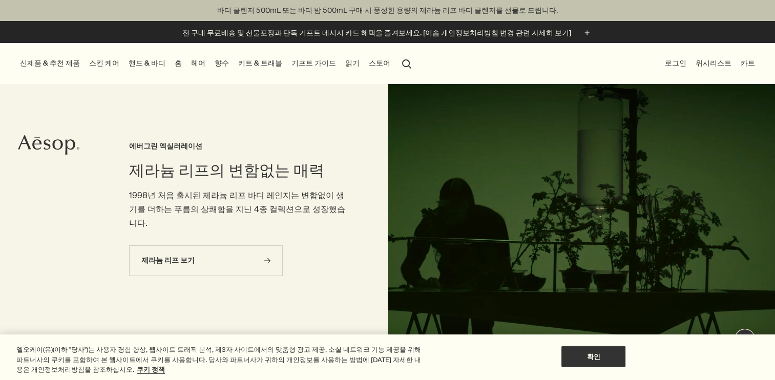
click at [115, 60] on link "스킨 케어" at bounding box center [104, 63] width 34 height 14
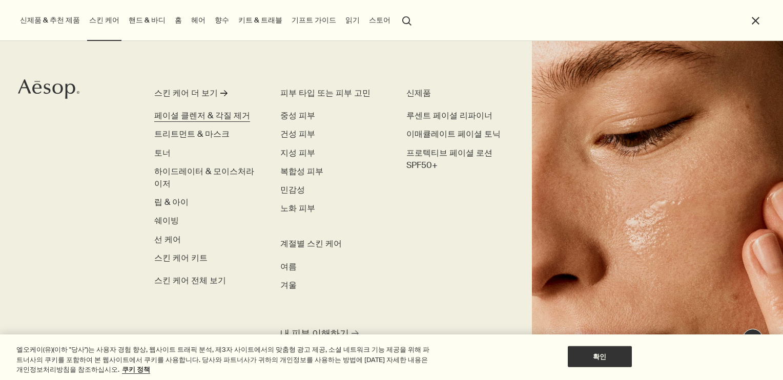
click at [177, 115] on span "페이셜 클렌저 & 각질 제거" at bounding box center [202, 115] width 96 height 11
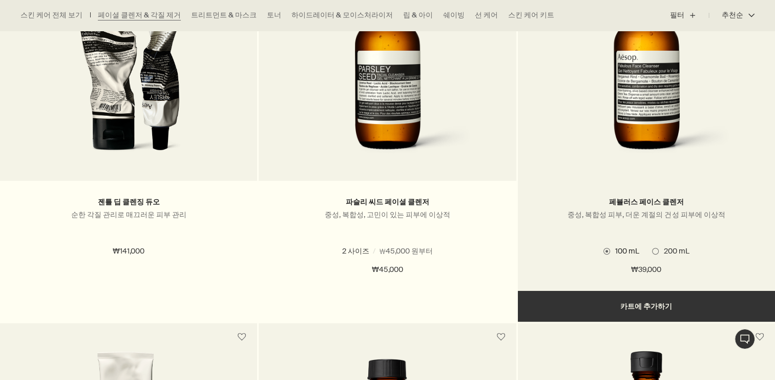
scroll to position [399, 0]
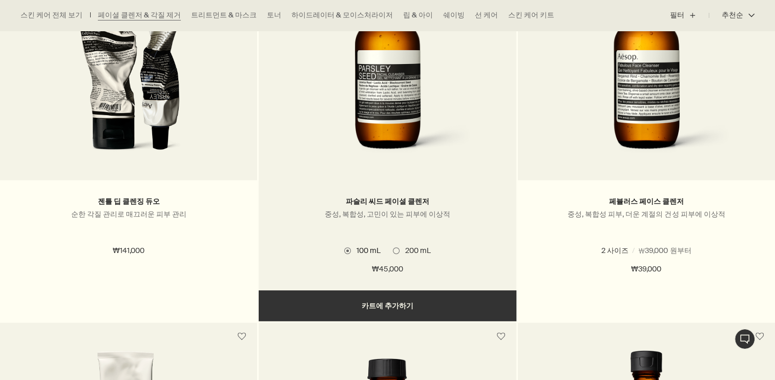
click at [400, 251] on span "200 mL" at bounding box center [415, 250] width 31 height 9
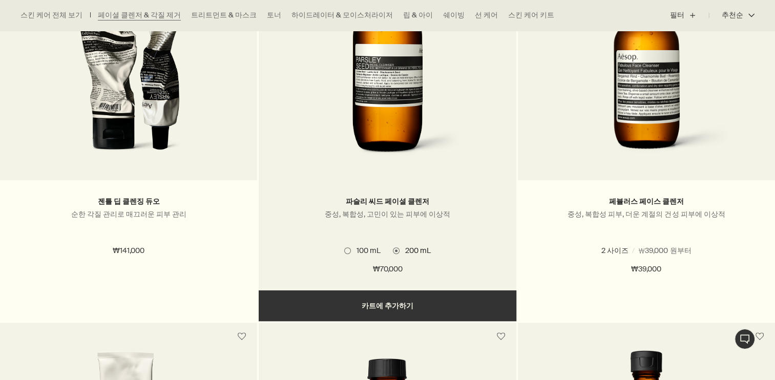
click at [345, 251] on span at bounding box center [347, 251] width 7 height 7
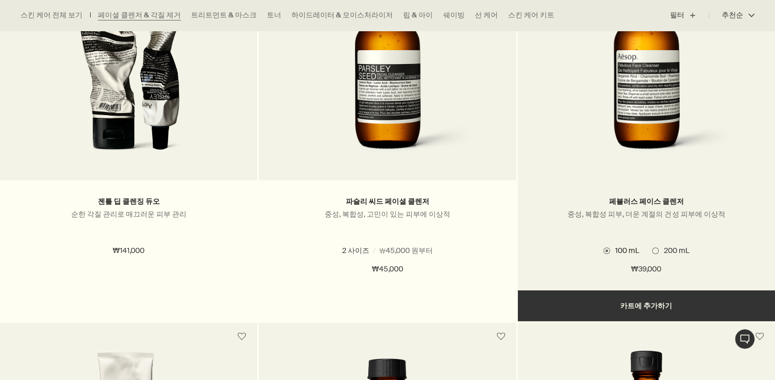
click at [658, 251] on span at bounding box center [655, 251] width 7 height 7
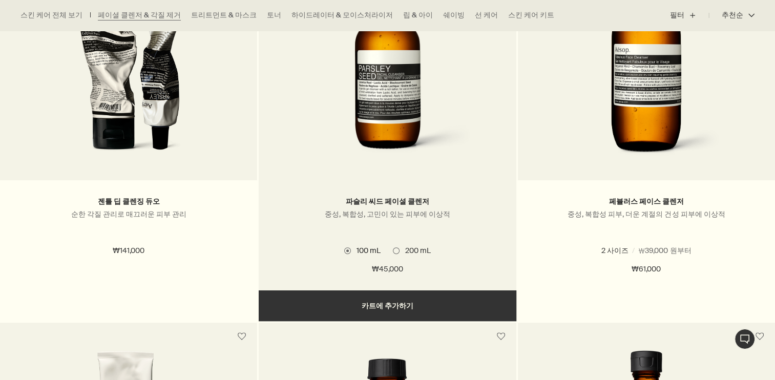
click at [402, 83] on img at bounding box center [388, 70] width 186 height 190
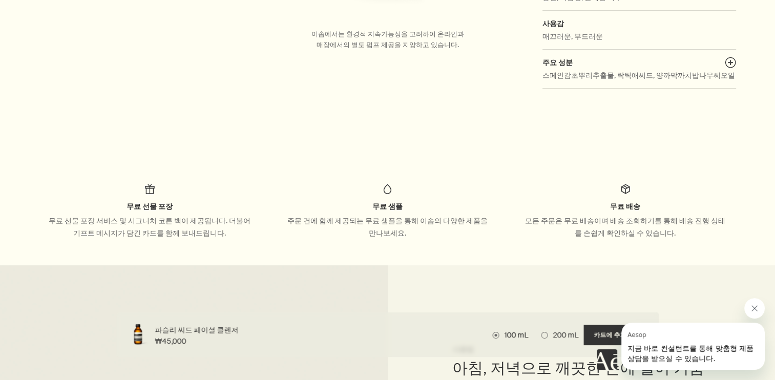
scroll to position [399, 0]
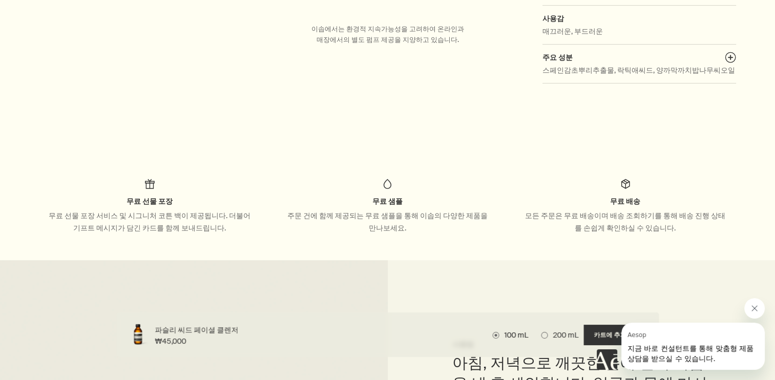
click at [98, 213] on div "무료 선물 포장 서비스 및 시그니처 코튼 백이 제공됩니다. 더불어 기프트 메시지가 담긴 카드를 함께 보내드립니다." at bounding box center [149, 222] width 205 height 25
click at [376, 213] on div "주문 건에 함께 제공되는 무료 샘플을 통해 이솝의 다양한 제품을 만나보세요." at bounding box center [387, 222] width 205 height 25
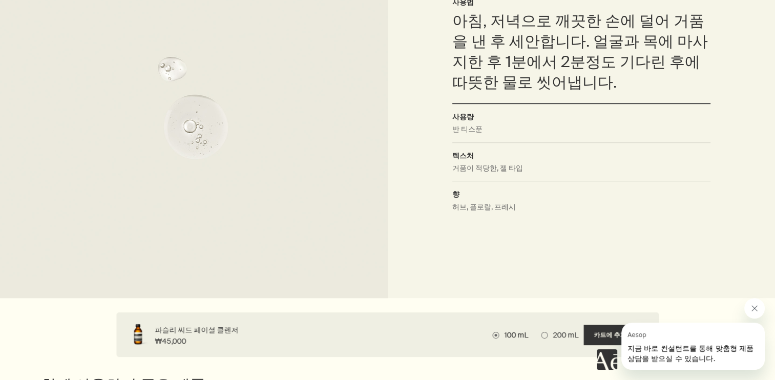
scroll to position [742, 0]
click at [464, 161] on dl "사용량 반 티스푼 텍스처 거품이 적당한, 젤 타입 향 허브, 플로랄, 프레시" at bounding box center [582, 165] width 258 height 109
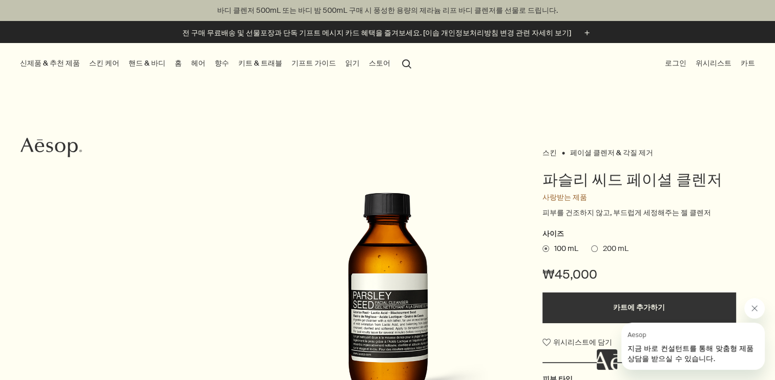
scroll to position [0, 0]
